Goal: Find contact information: Find contact information

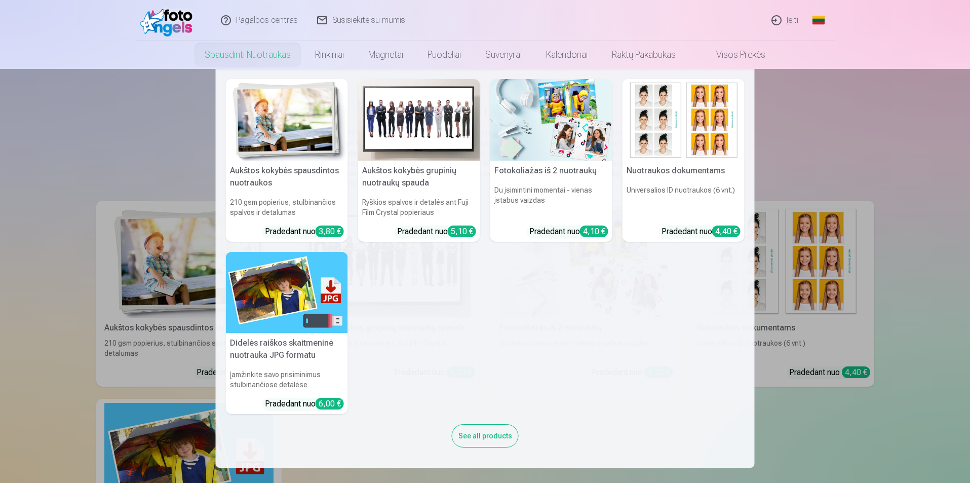
click at [262, 53] on link "Spausdinti nuotraukas" at bounding box center [247, 55] width 110 height 28
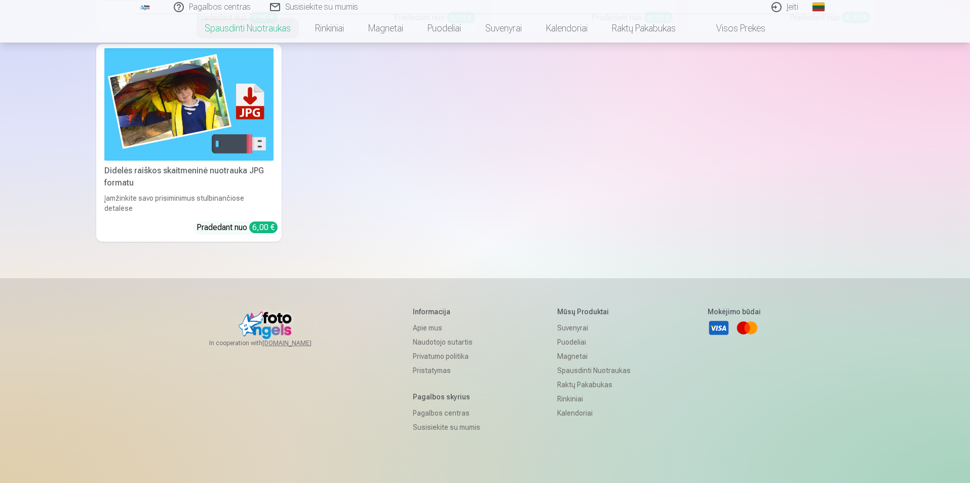
scroll to position [304, 0]
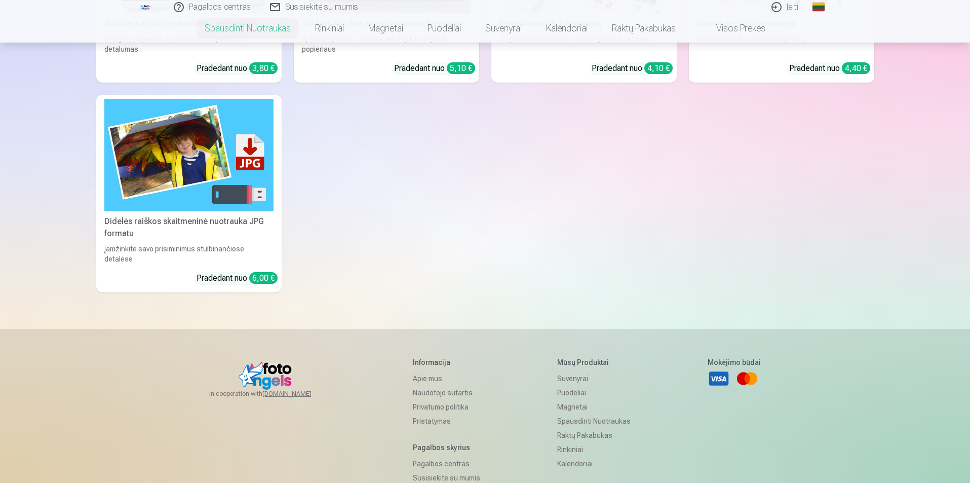
click at [236, 164] on img at bounding box center [188, 155] width 169 height 113
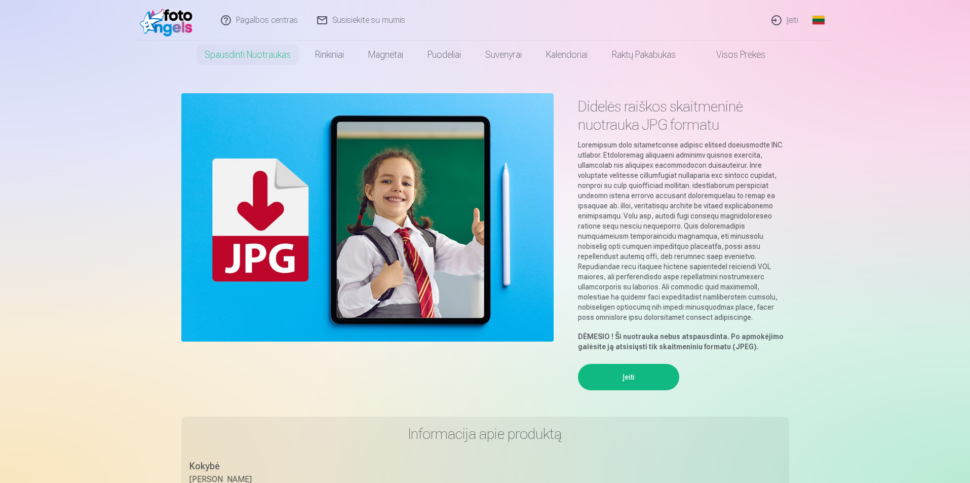
click at [623, 364] on button "Įeiti" at bounding box center [628, 377] width 101 height 26
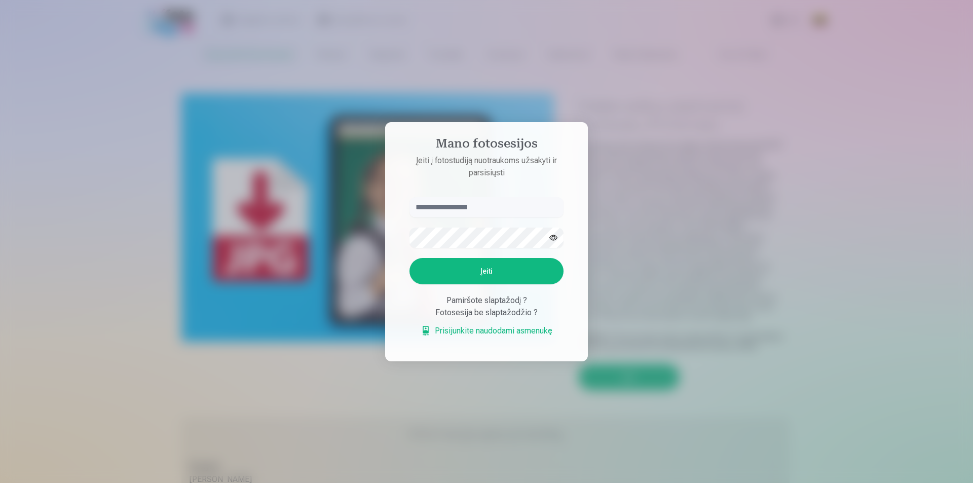
click at [645, 241] on div at bounding box center [486, 241] width 973 height 483
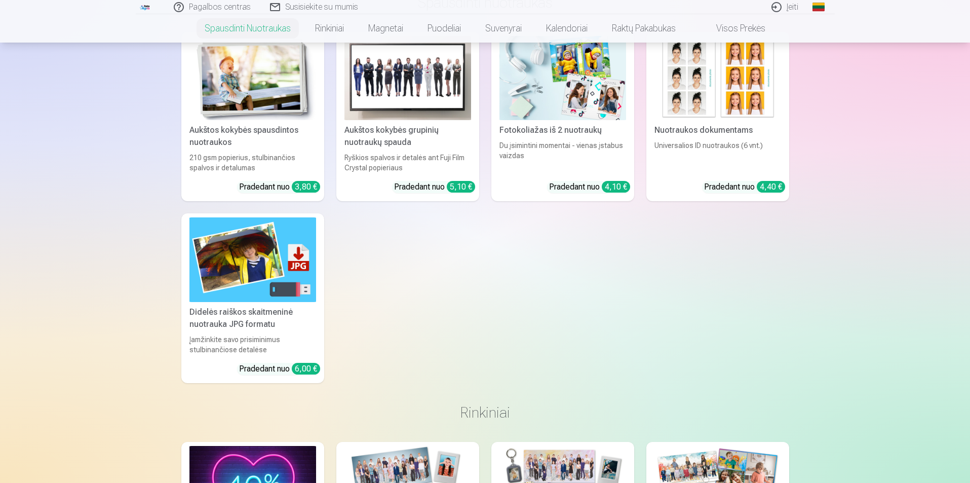
scroll to position [304, 0]
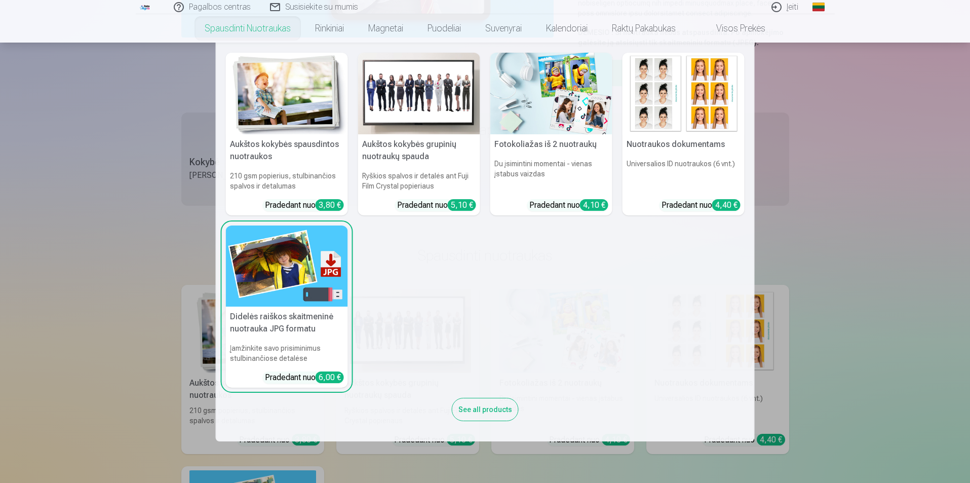
click at [223, 27] on link "Spausdinti nuotraukas" at bounding box center [247, 28] width 110 height 28
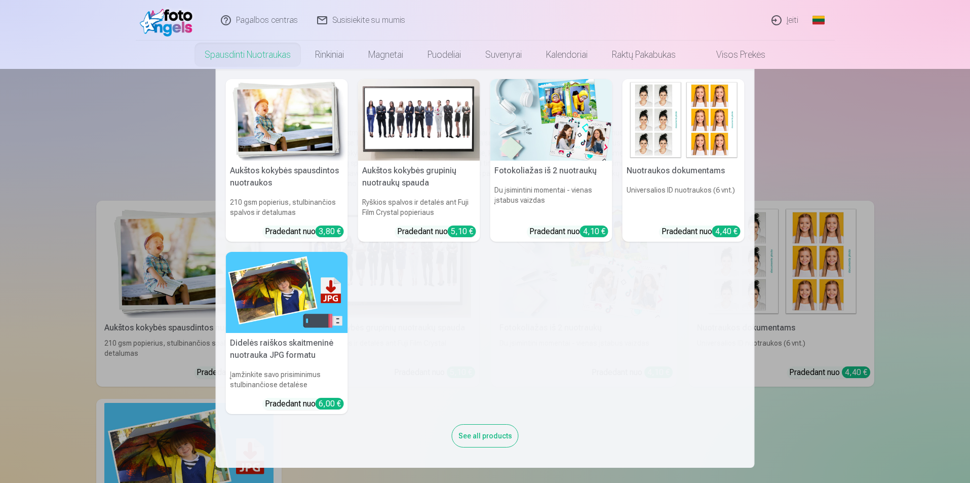
click at [323, 228] on div "3,80 €" at bounding box center [330, 231] width 28 height 12
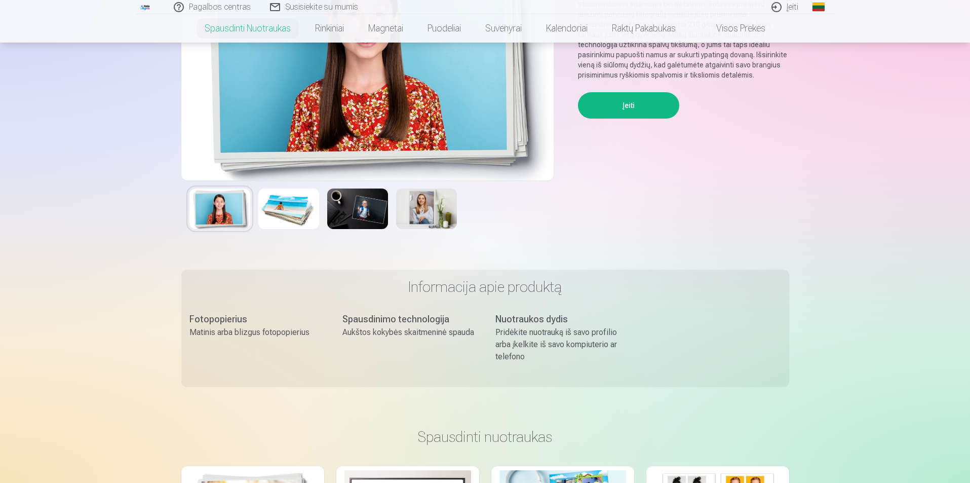
scroll to position [51, 0]
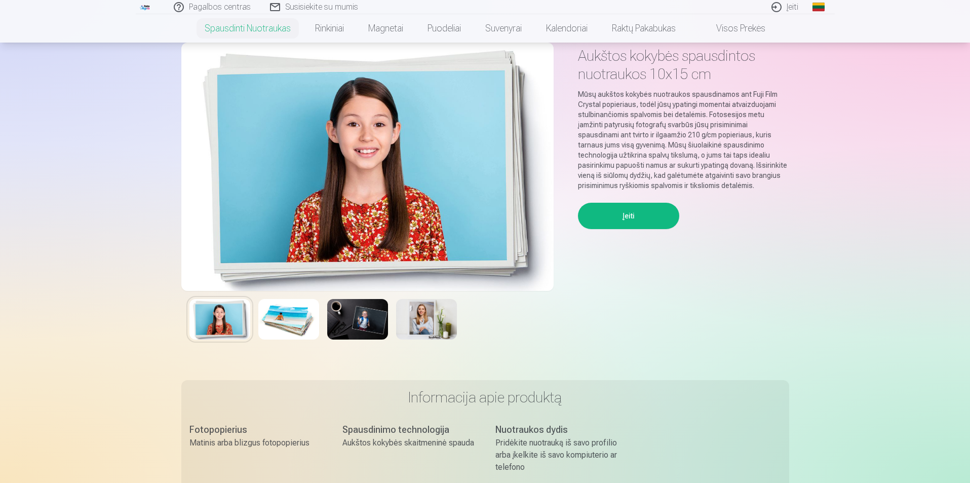
click at [279, 310] on img at bounding box center [288, 319] width 61 height 41
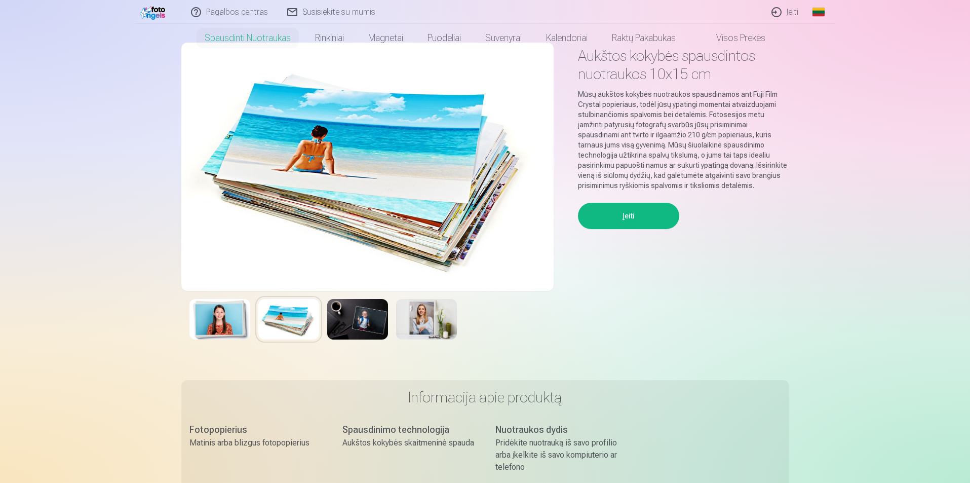
scroll to position [0, 0]
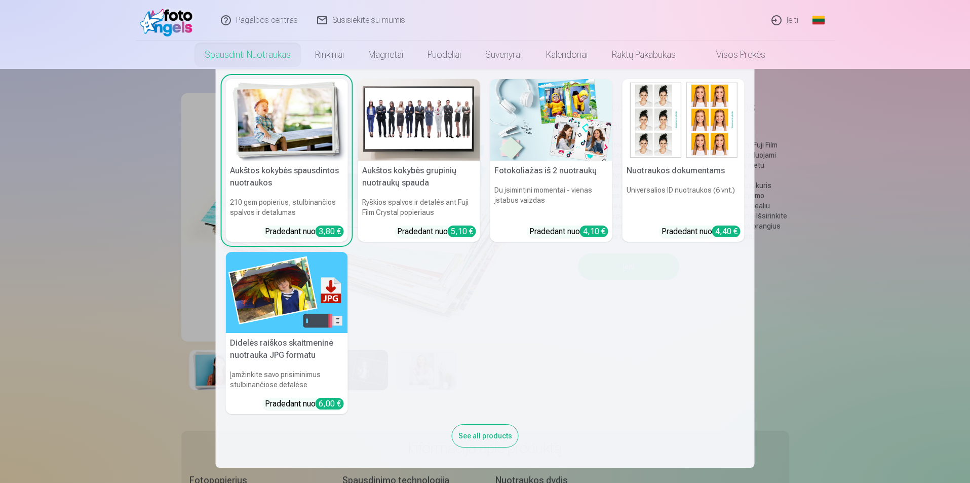
click at [277, 267] on img at bounding box center [287, 293] width 122 height 82
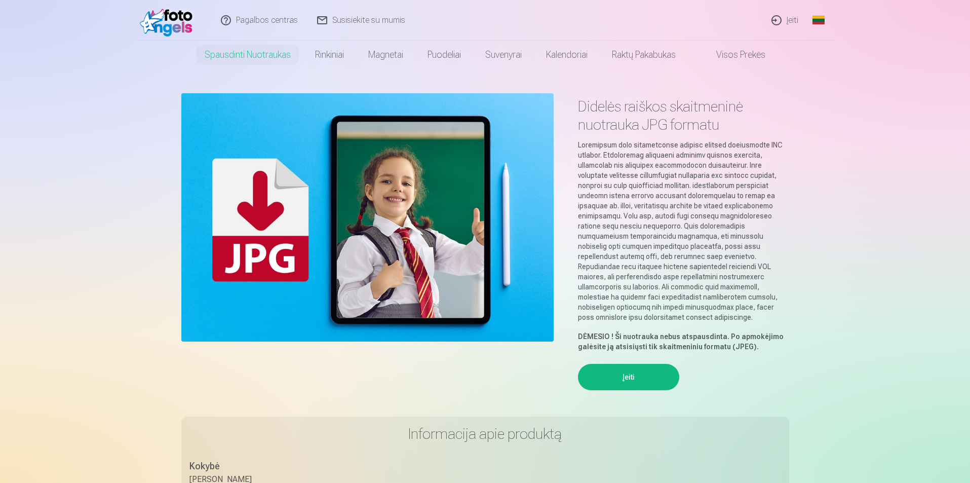
click at [633, 367] on button "Įeiti" at bounding box center [628, 377] width 101 height 26
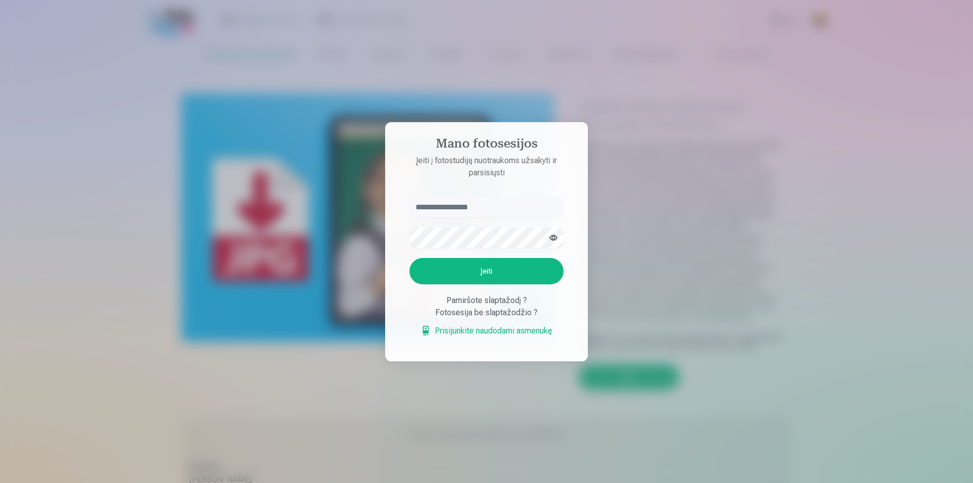
click at [270, 269] on div at bounding box center [486, 241] width 973 height 483
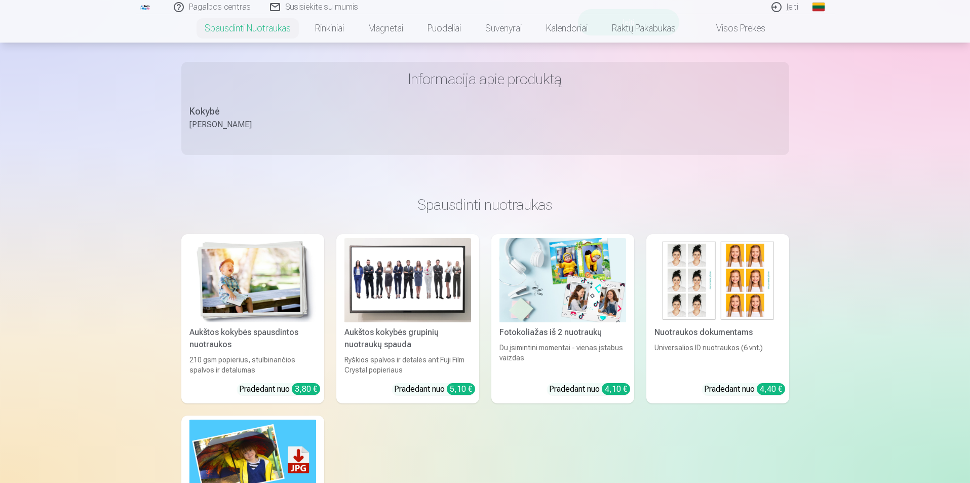
scroll to position [152, 0]
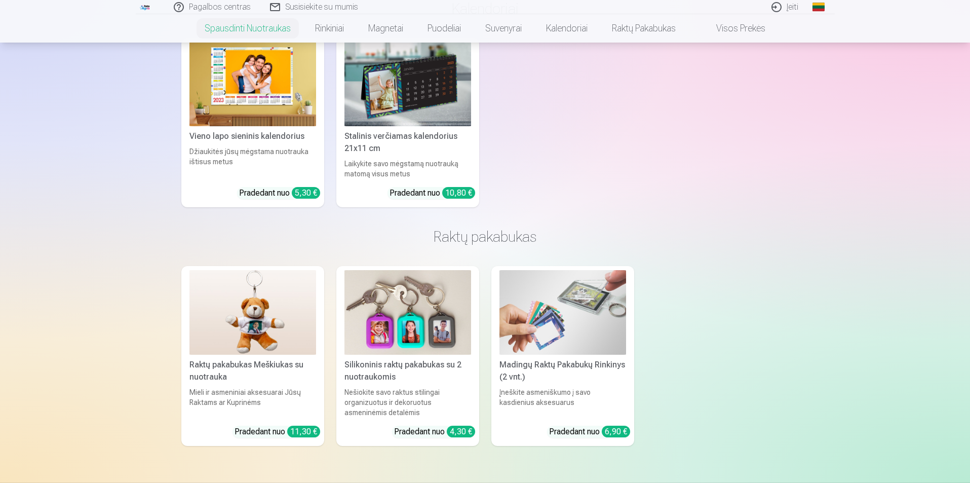
scroll to position [3082, 0]
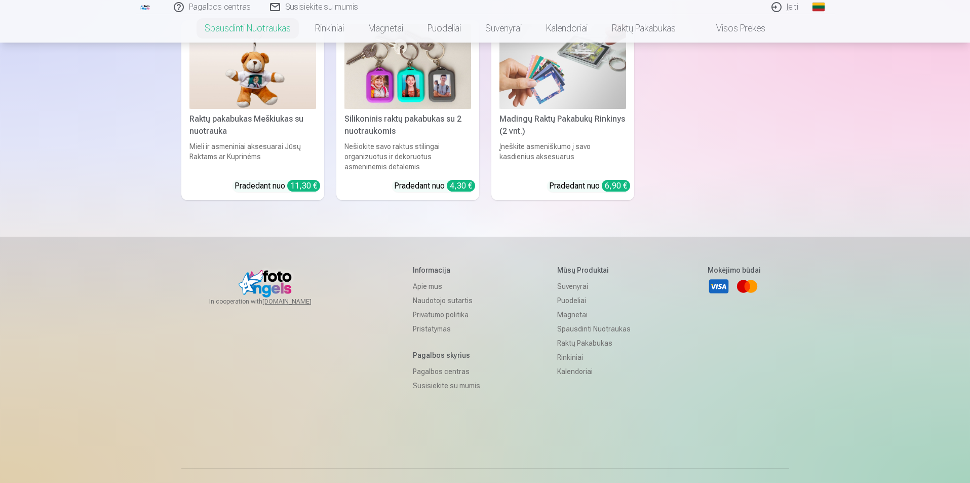
click at [436, 378] on link "Susisiekite su mumis" at bounding box center [446, 385] width 67 height 14
